Goal: Check status: Check status

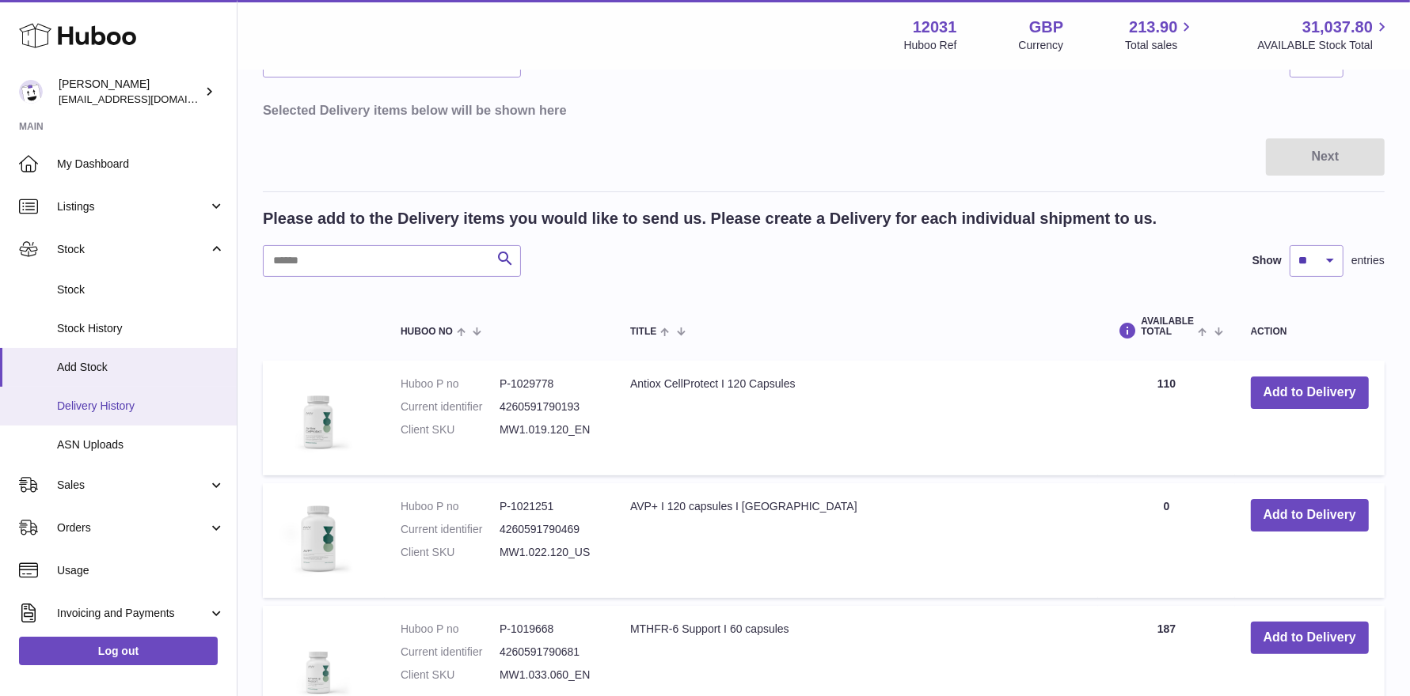
click at [108, 404] on span "Delivery History" at bounding box center [141, 406] width 168 height 15
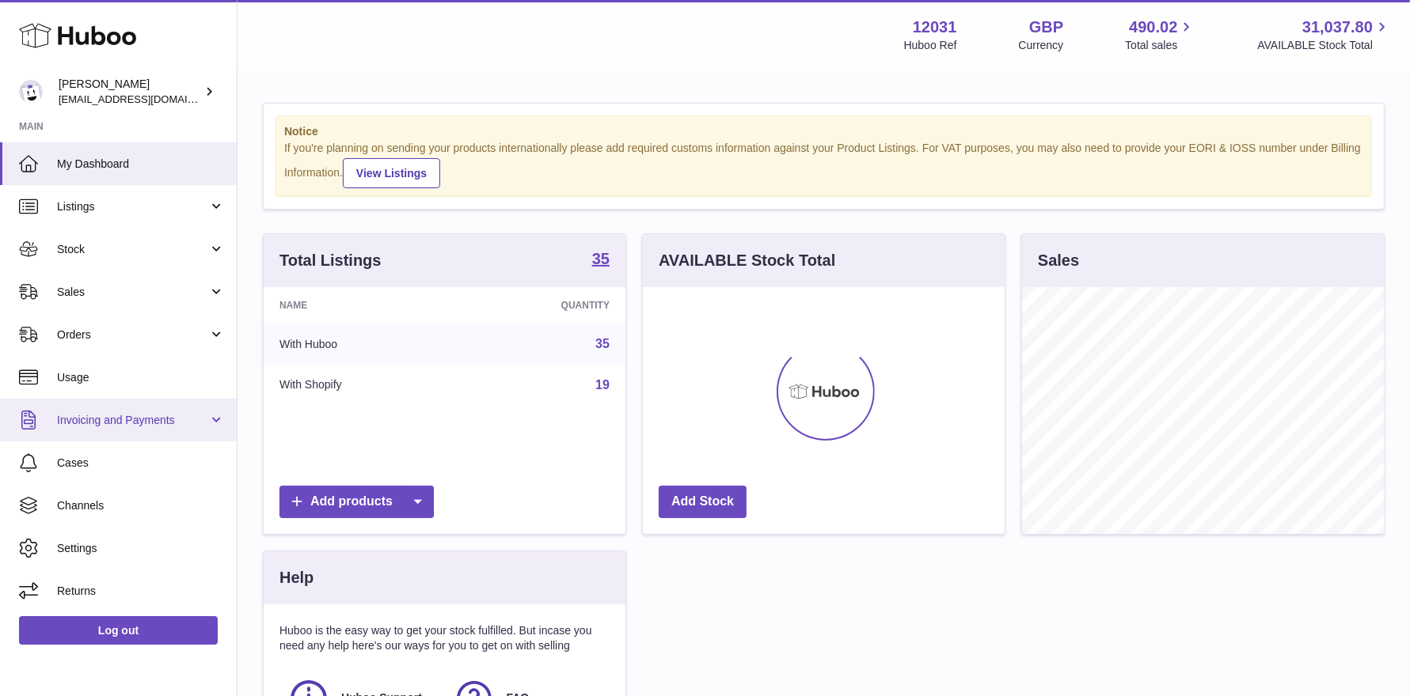
scroll to position [246, 362]
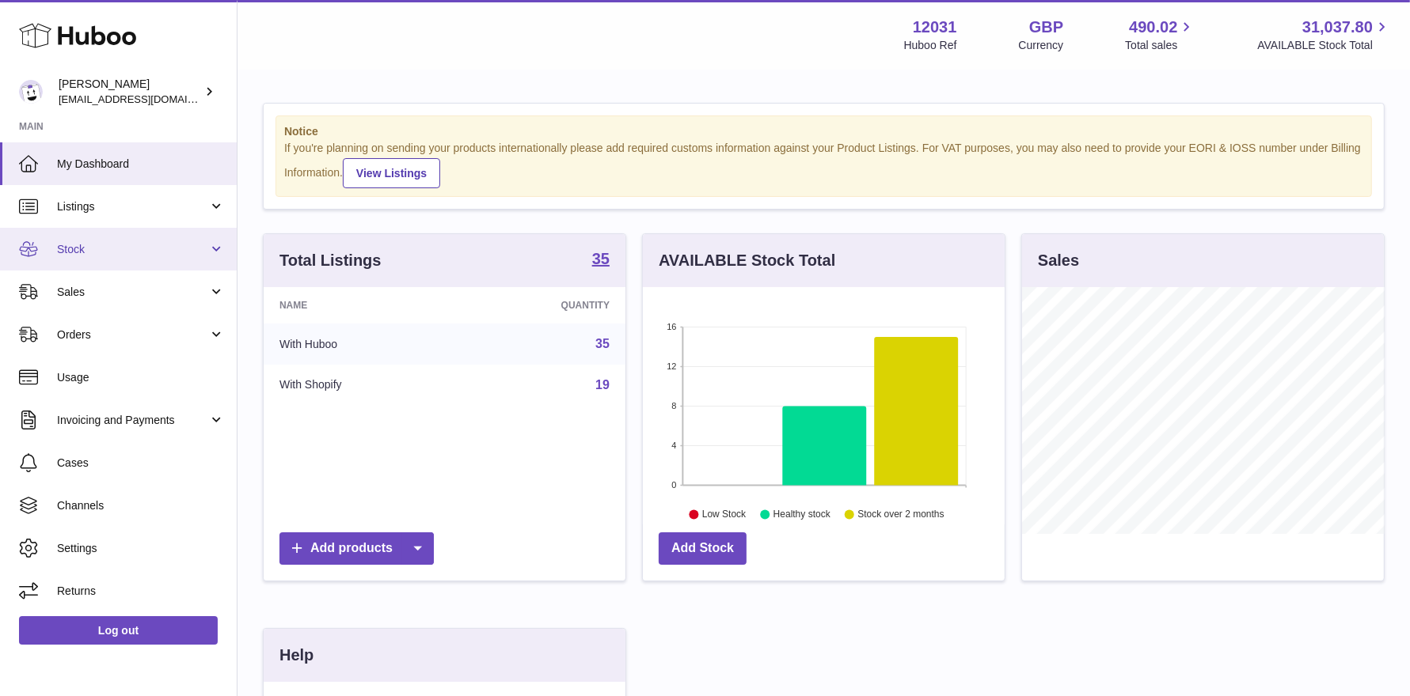
click at [107, 252] on span "Stock" at bounding box center [132, 249] width 151 height 15
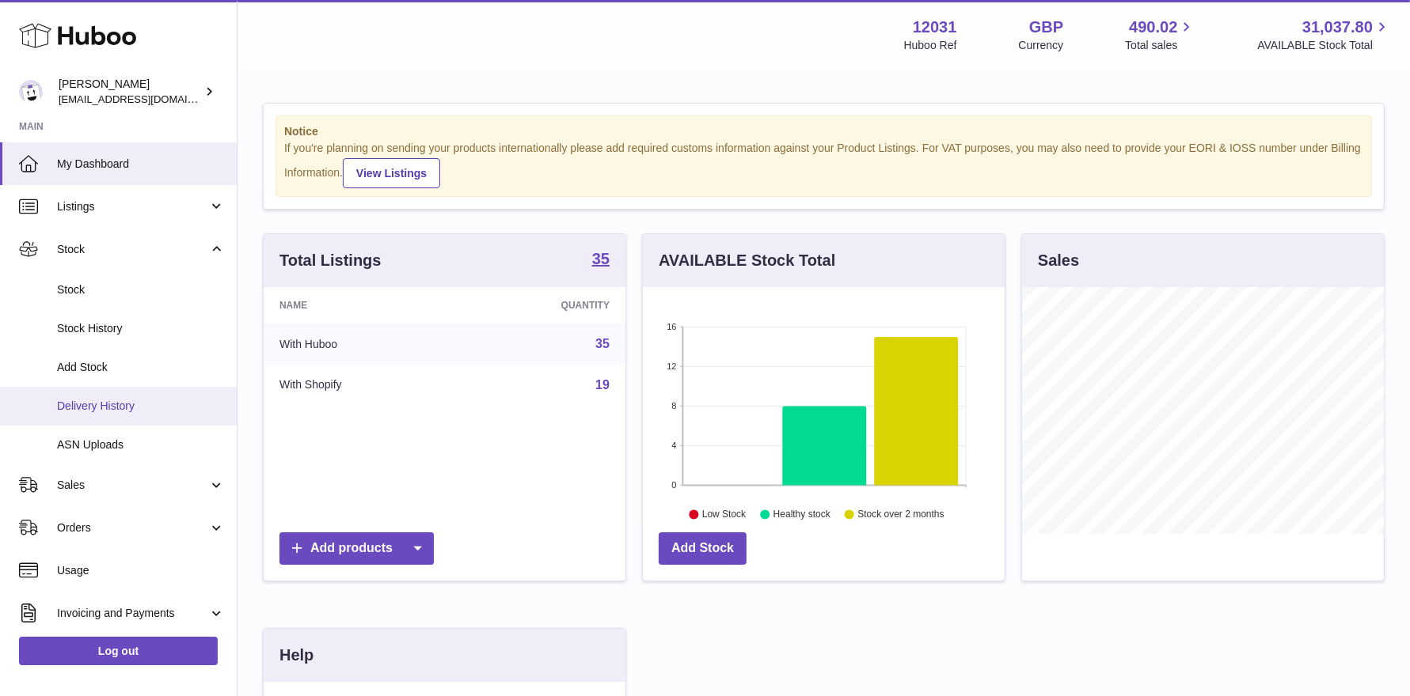
click at [104, 395] on link "Delivery History" at bounding box center [118, 406] width 237 height 39
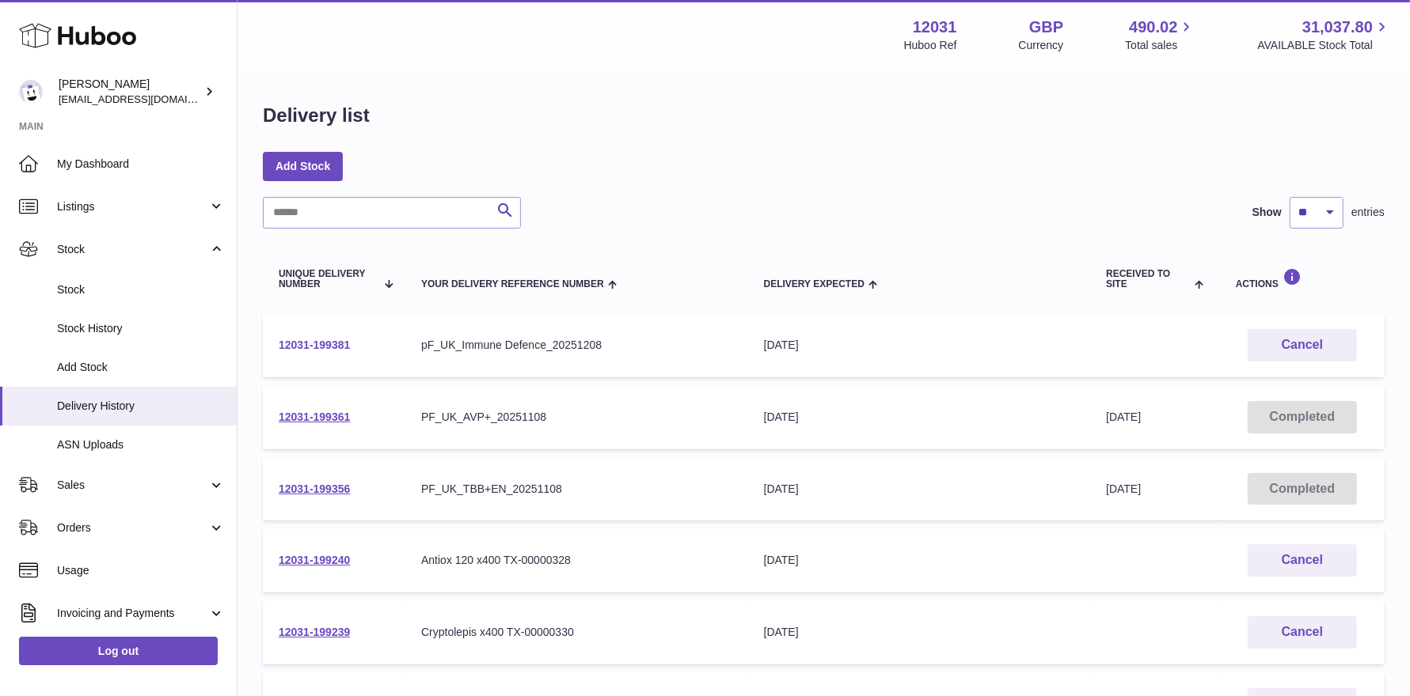
click at [314, 348] on link "12031-199381" at bounding box center [314, 345] width 71 height 13
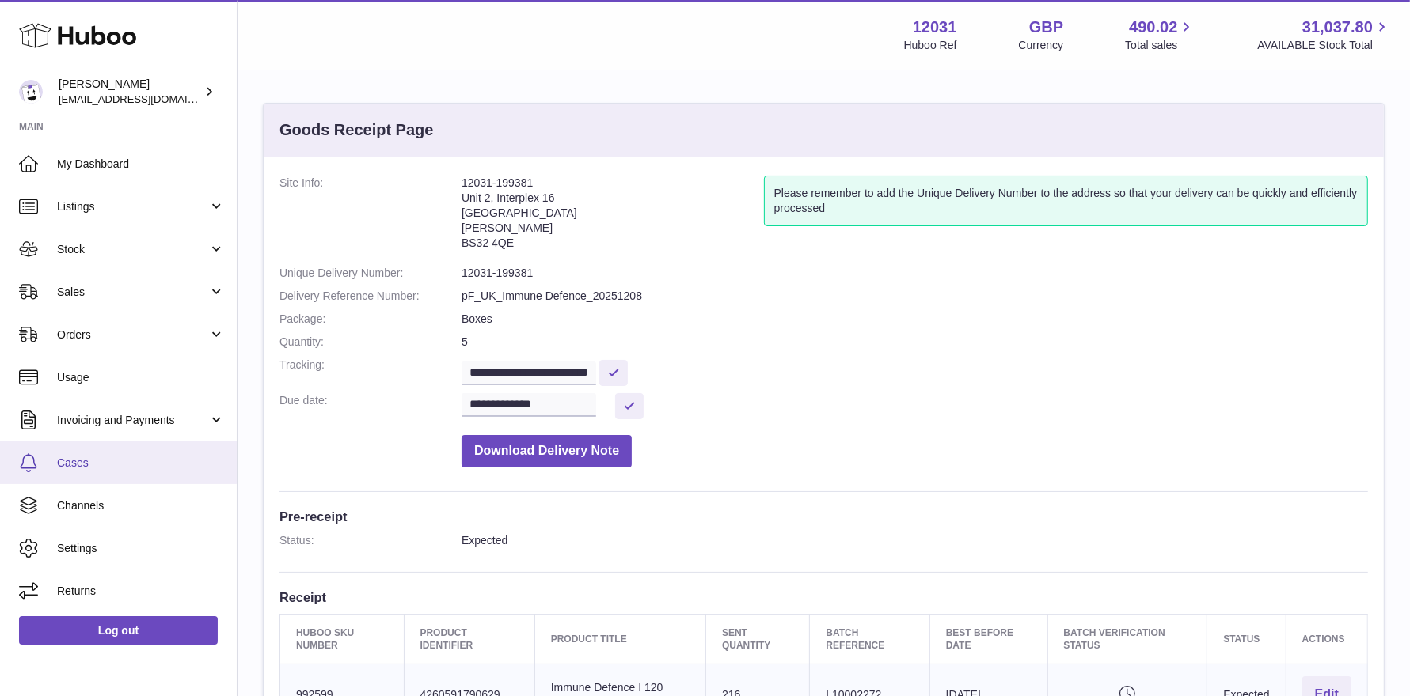
click at [86, 469] on span "Cases" at bounding box center [141, 463] width 168 height 15
